Goal: Information Seeking & Learning: Learn about a topic

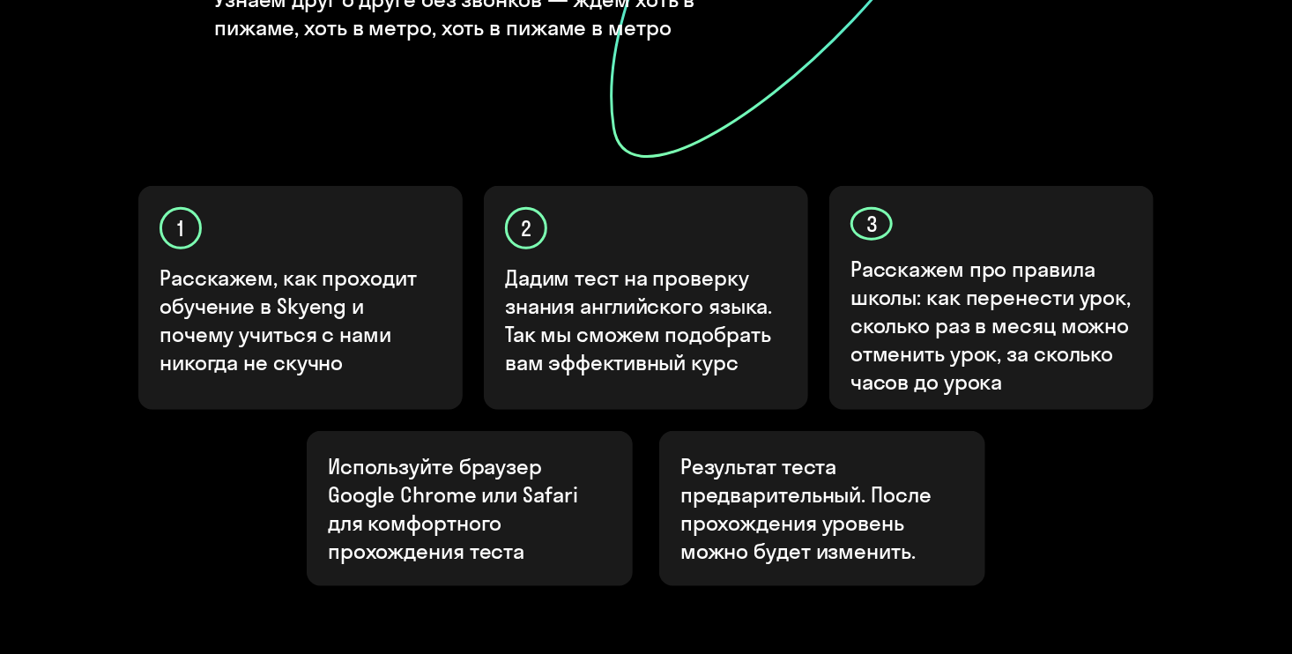
scroll to position [619, 0]
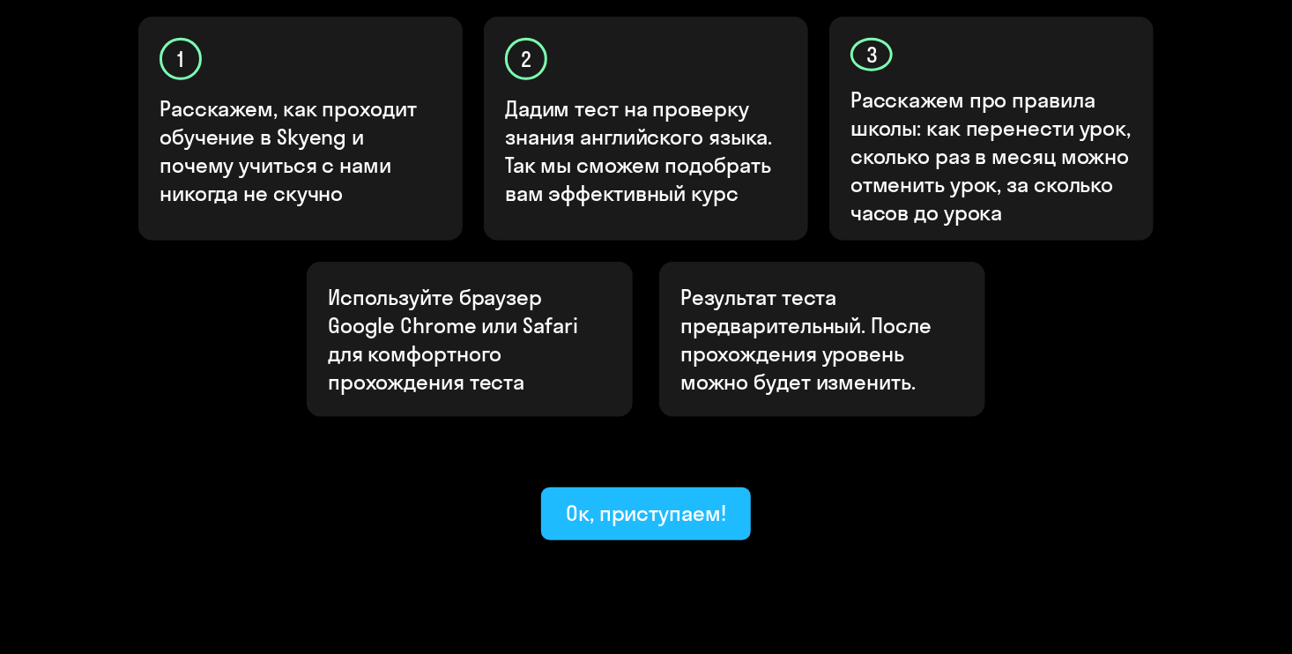
click at [671, 487] on button "Ок, приступаем!" at bounding box center [646, 513] width 210 height 53
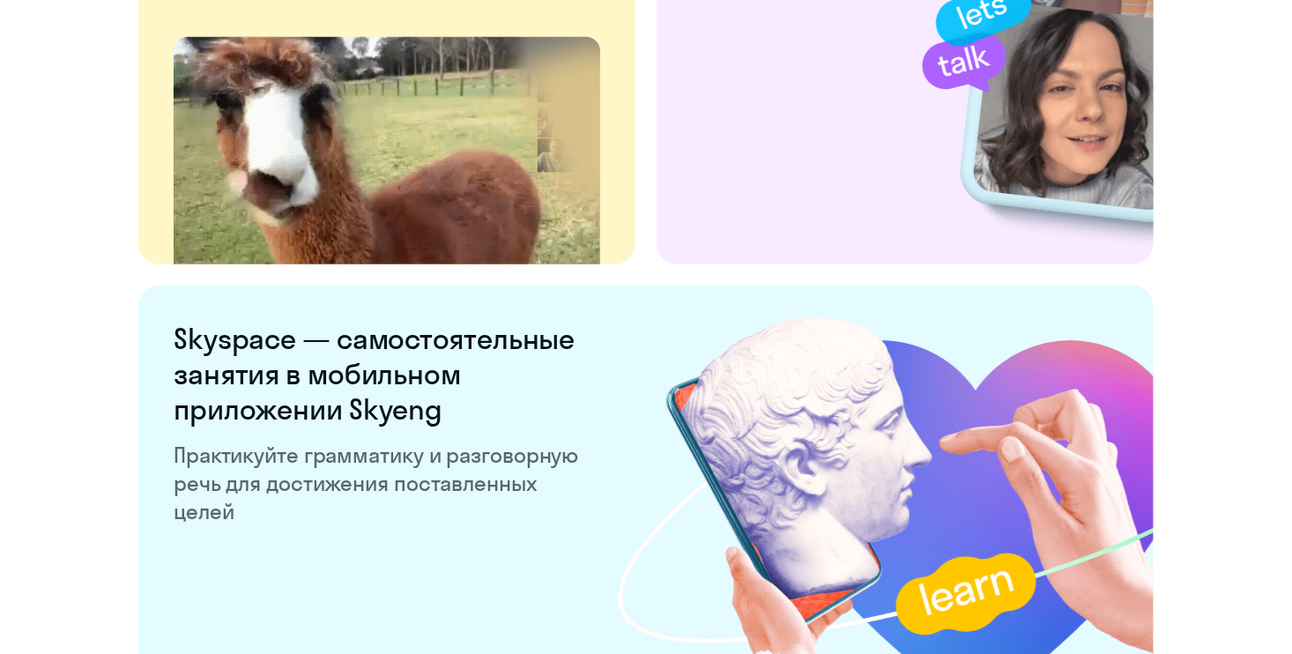
scroll to position [3430, 0]
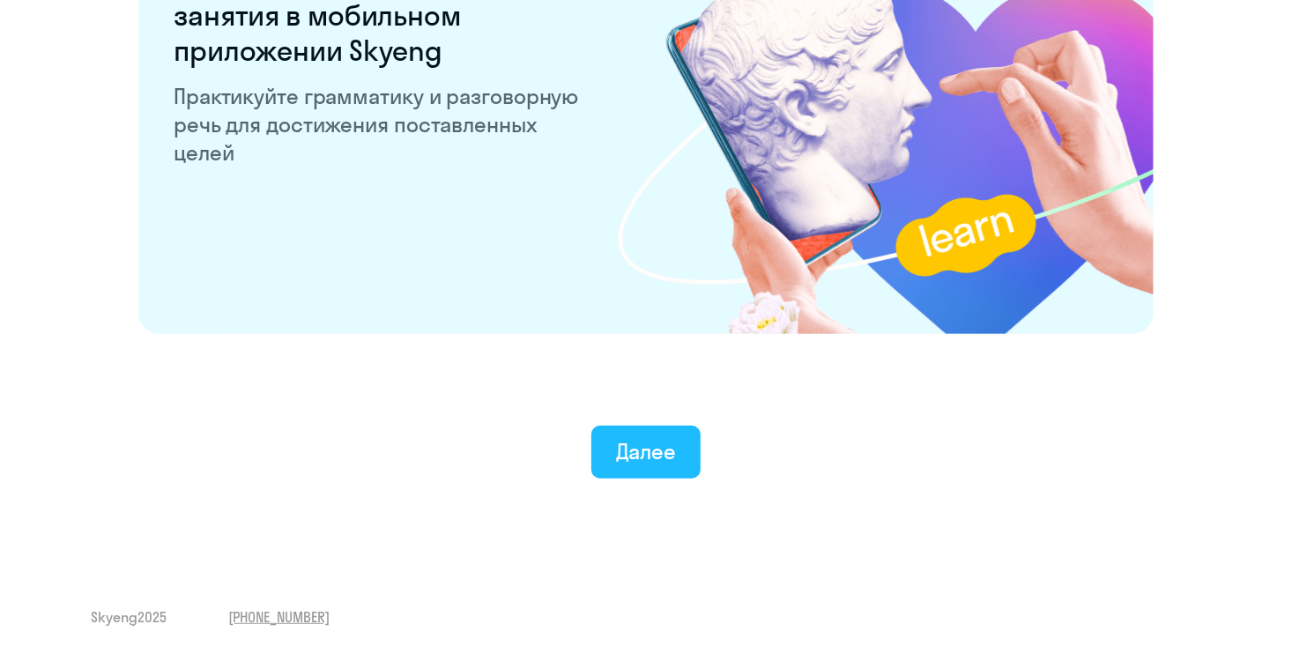
click at [652, 464] on button "Далее" at bounding box center [646, 452] width 110 height 53
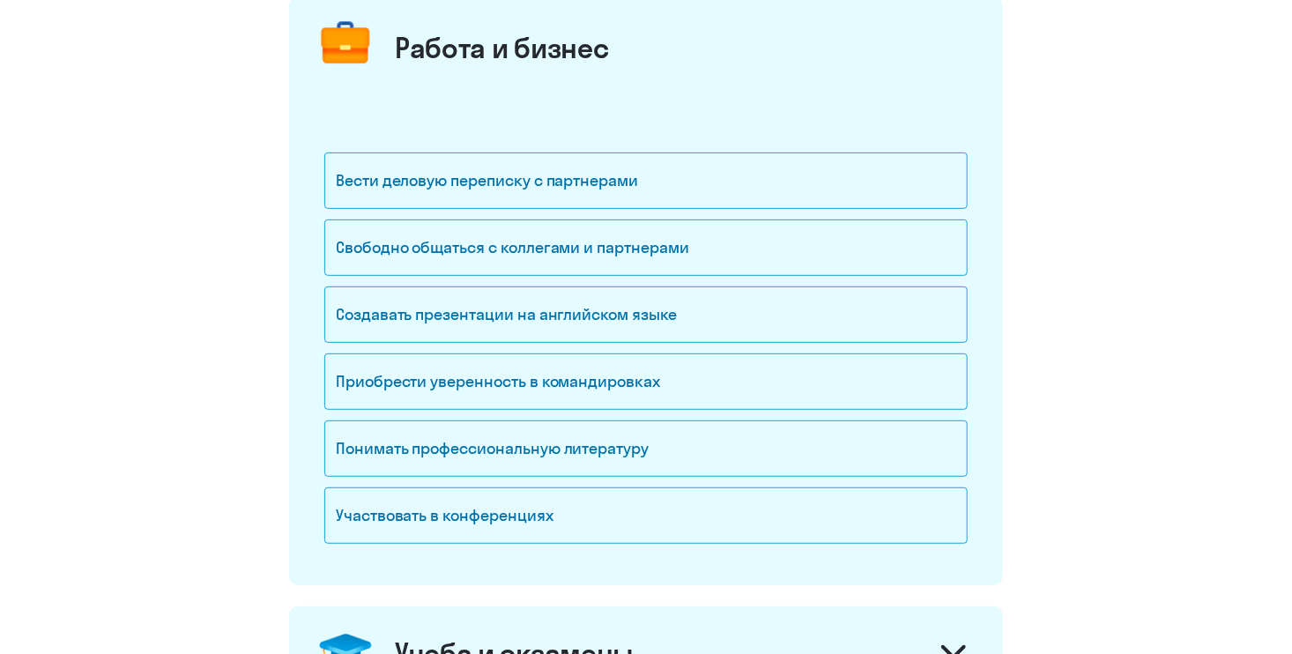
scroll to position [233, 0]
click at [626, 248] on div "Свободно общаться с коллегами и партнерами" at bounding box center [645, 247] width 643 height 56
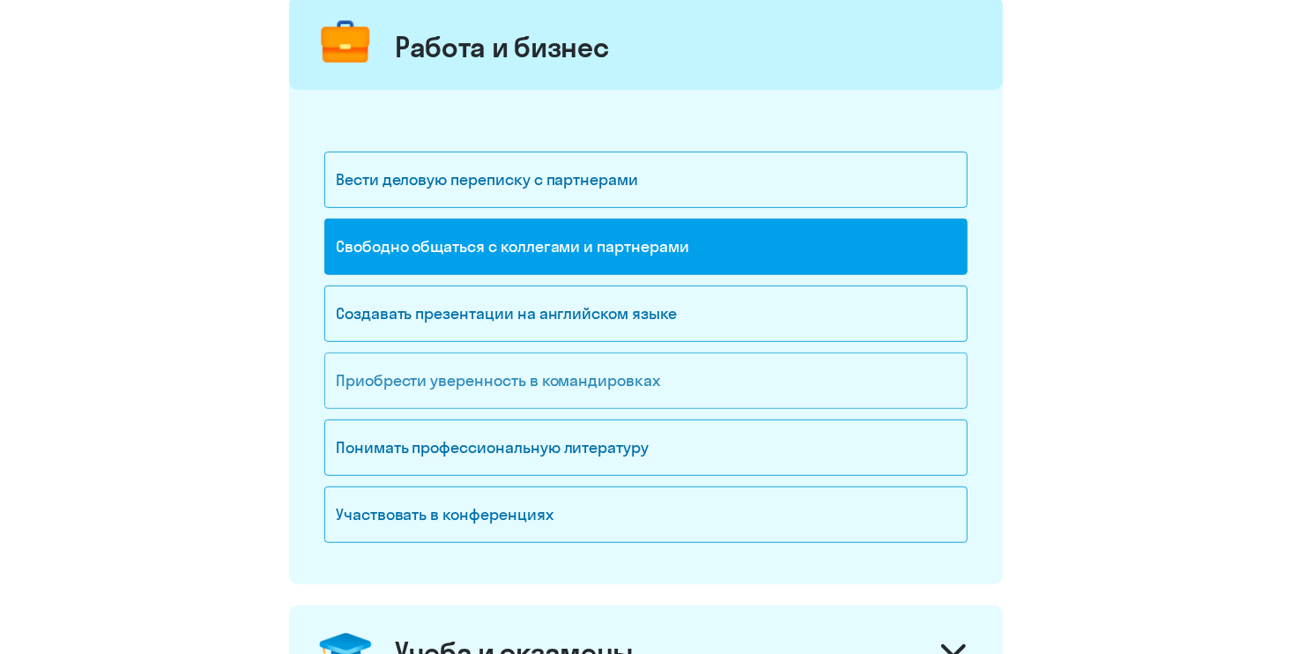
click at [438, 384] on div "Приобрести уверенность в командировках" at bounding box center [645, 380] width 643 height 56
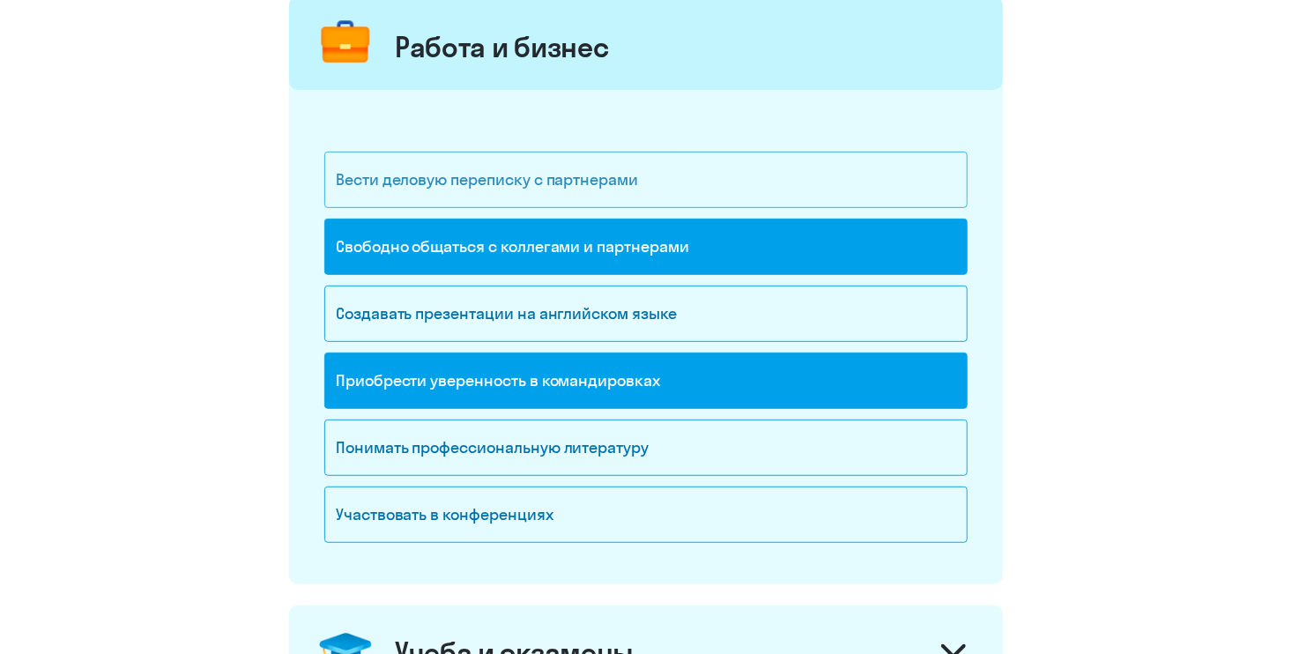
click at [519, 182] on div "Вести деловую переписку с партнерами" at bounding box center [645, 180] width 643 height 56
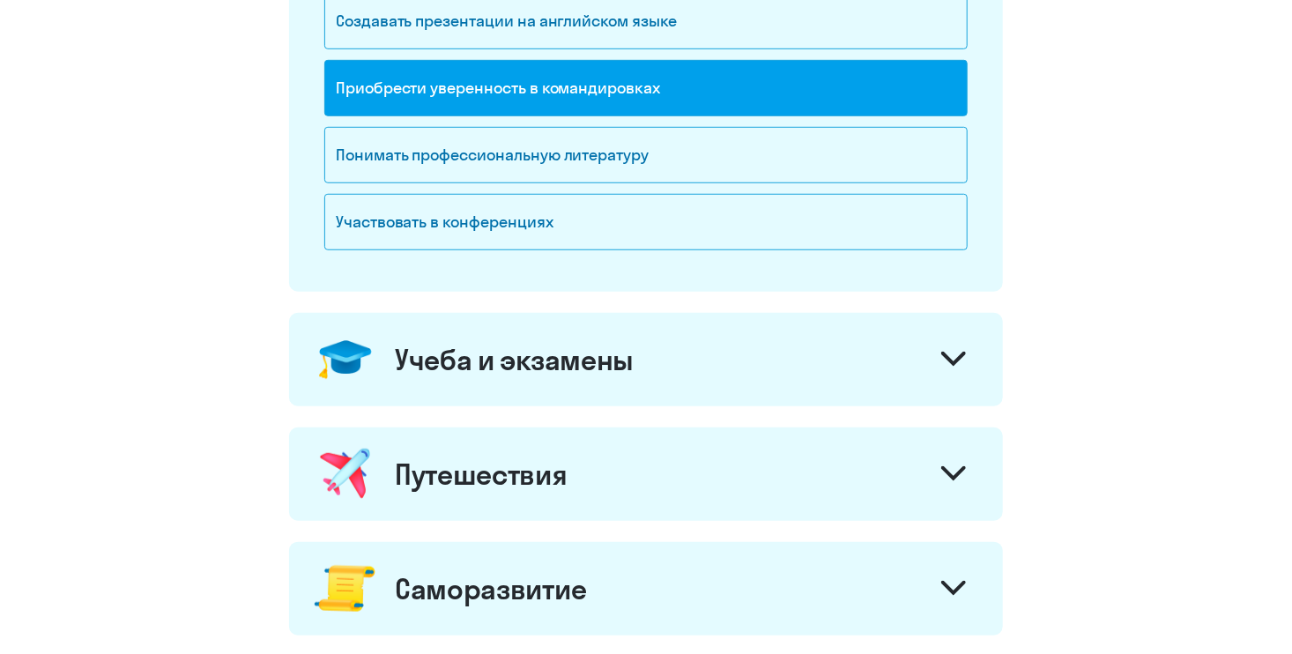
click at [250, 343] on onb-ai-goals-route "Зачем вам английский? Работа и бизнес Вести деловую переписку с партнерами Своб…" at bounding box center [645, 285] width 1221 height 1391
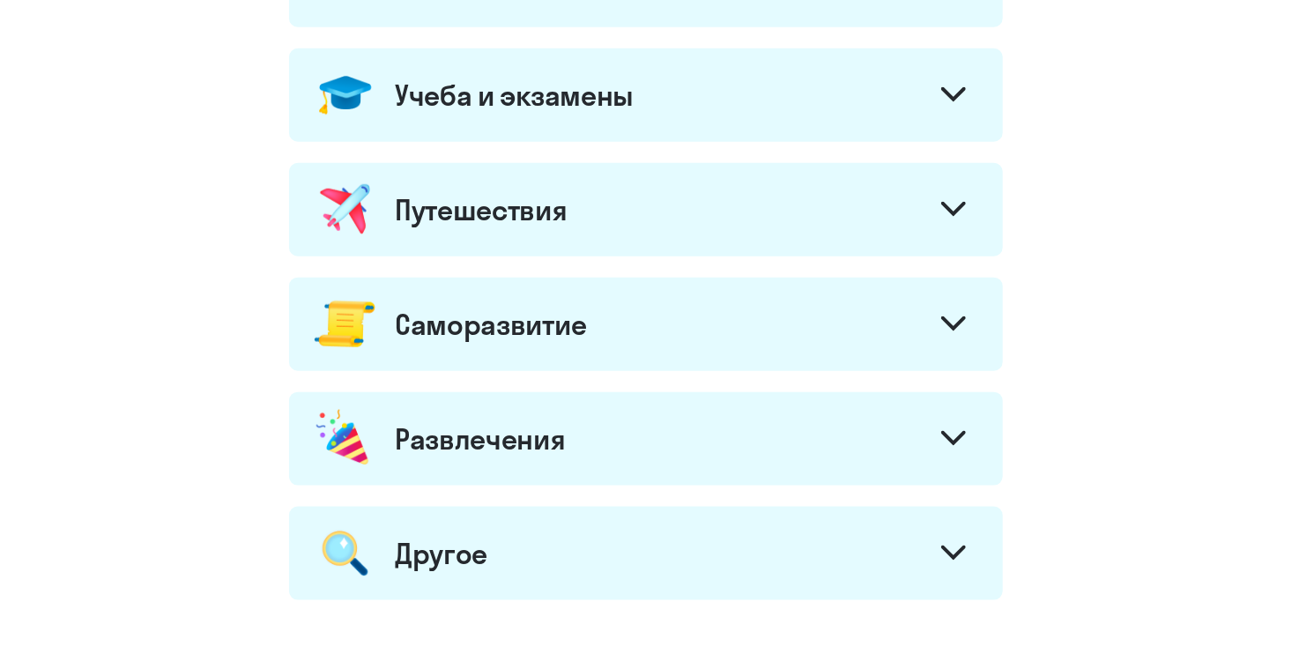
scroll to position [1026, 0]
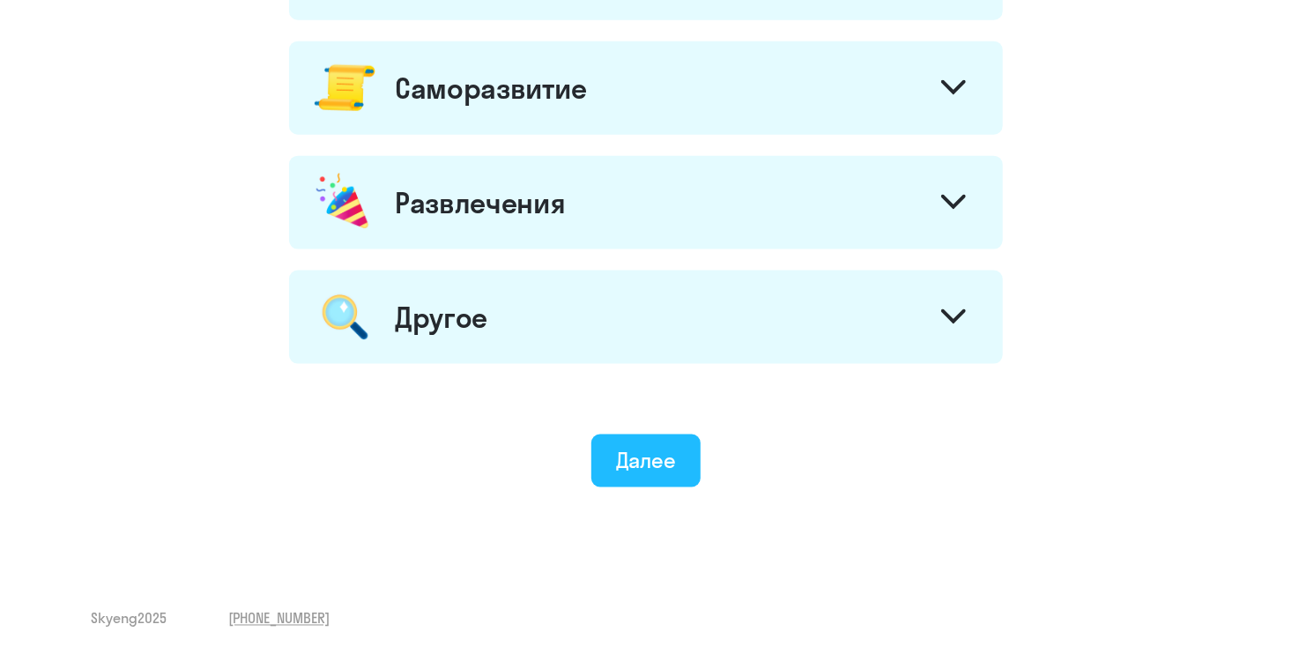
click at [669, 461] on div "Далее" at bounding box center [646, 460] width 61 height 28
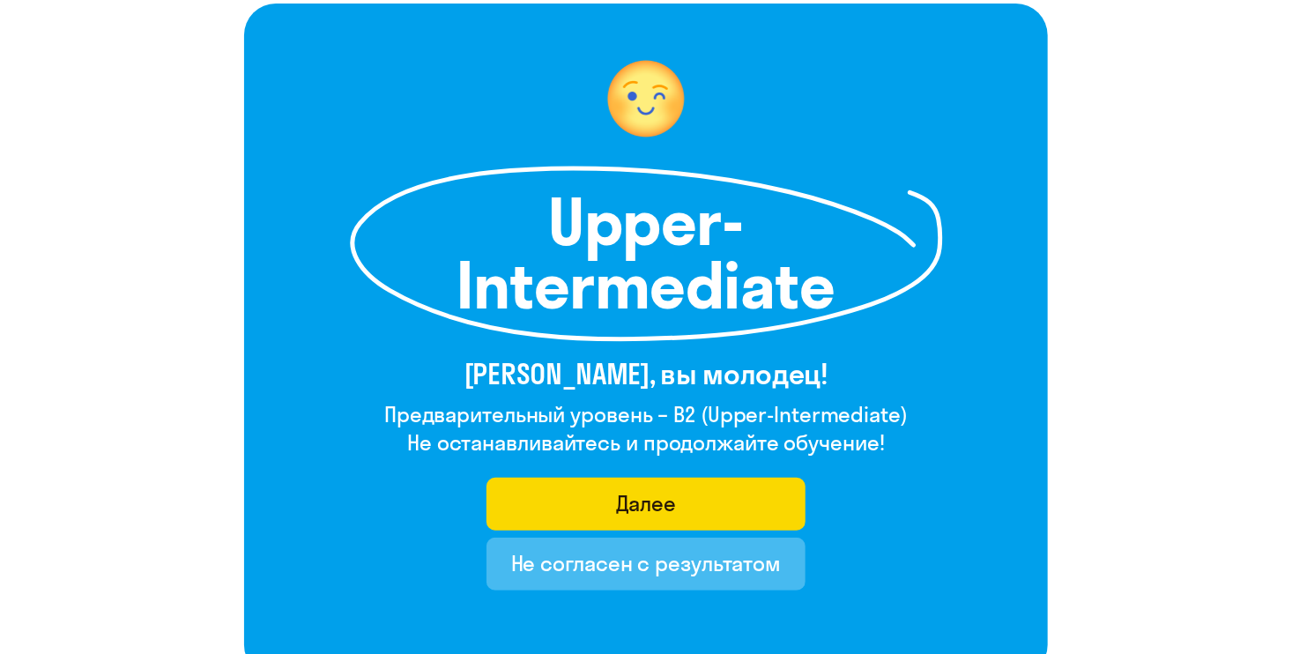
scroll to position [122, 0]
